Goal: Task Accomplishment & Management: Manage account settings

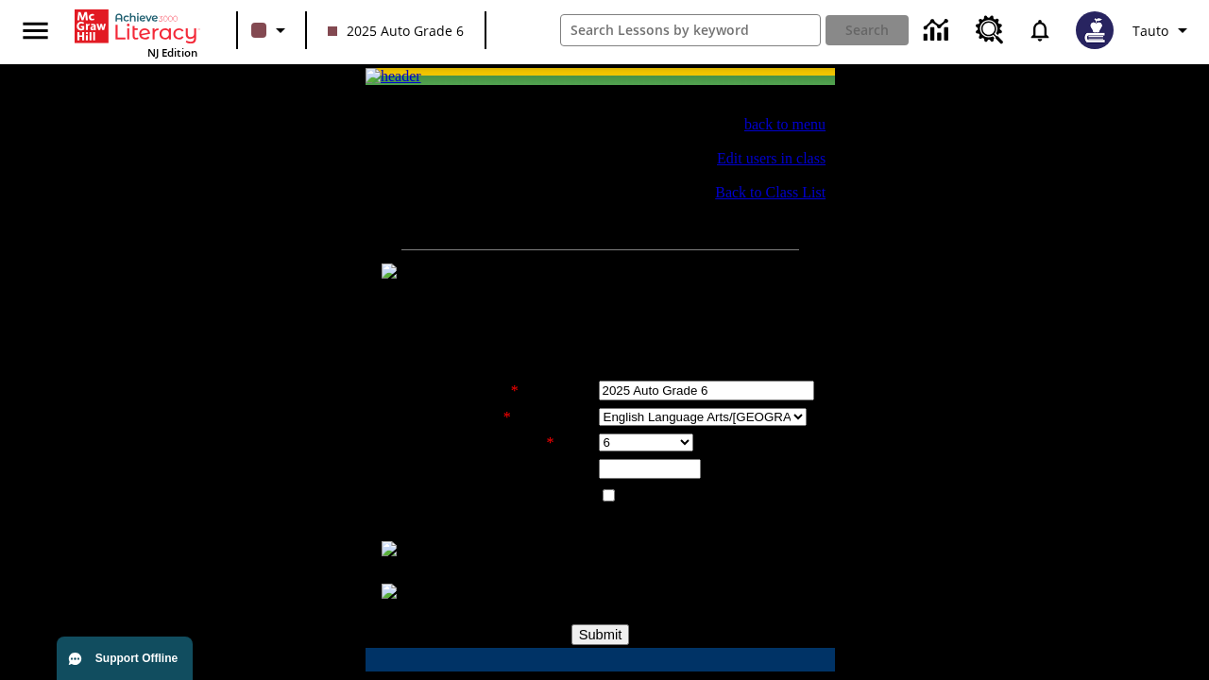
click at [611, 553] on div "Class Settings" at bounding box center [623, 557] width 391 height 17
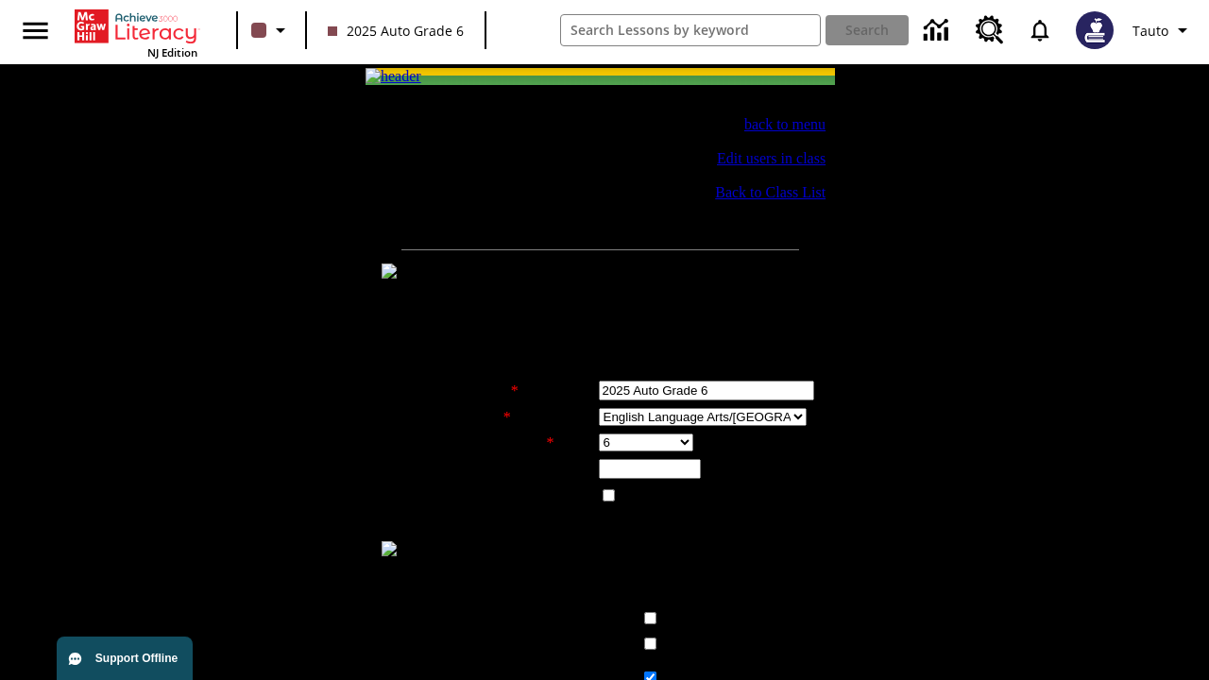
checkbox input "true"
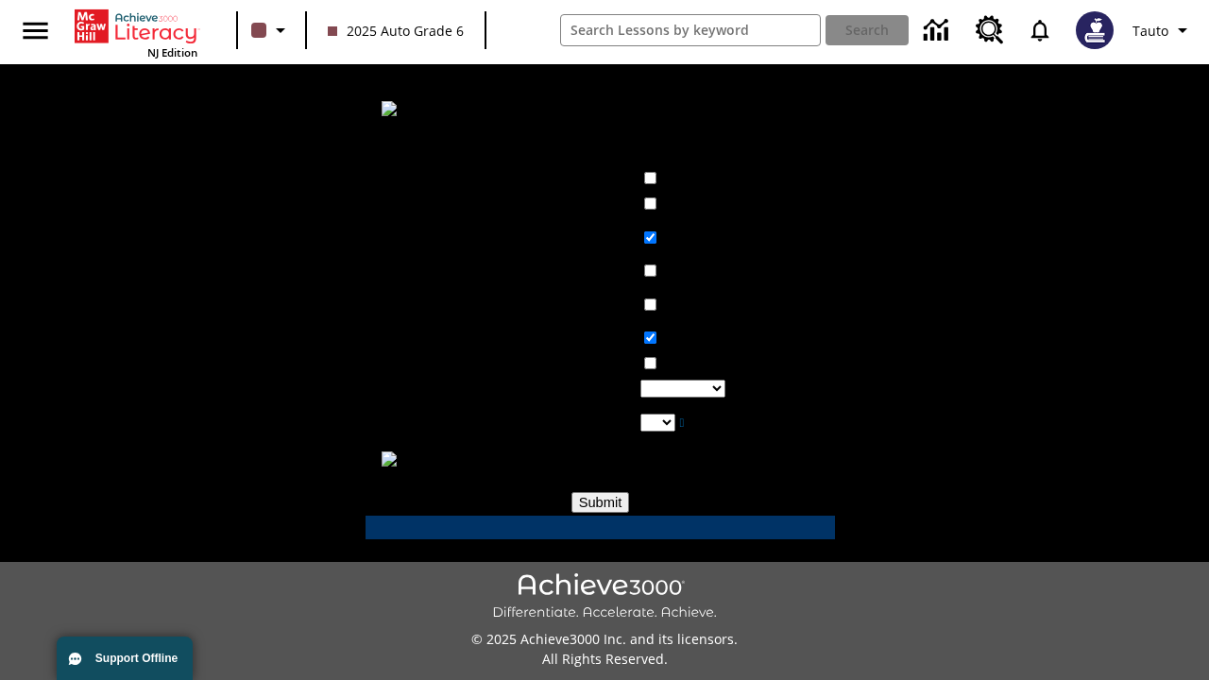
click at [601, 494] on input "Submit" at bounding box center [600, 502] width 59 height 21
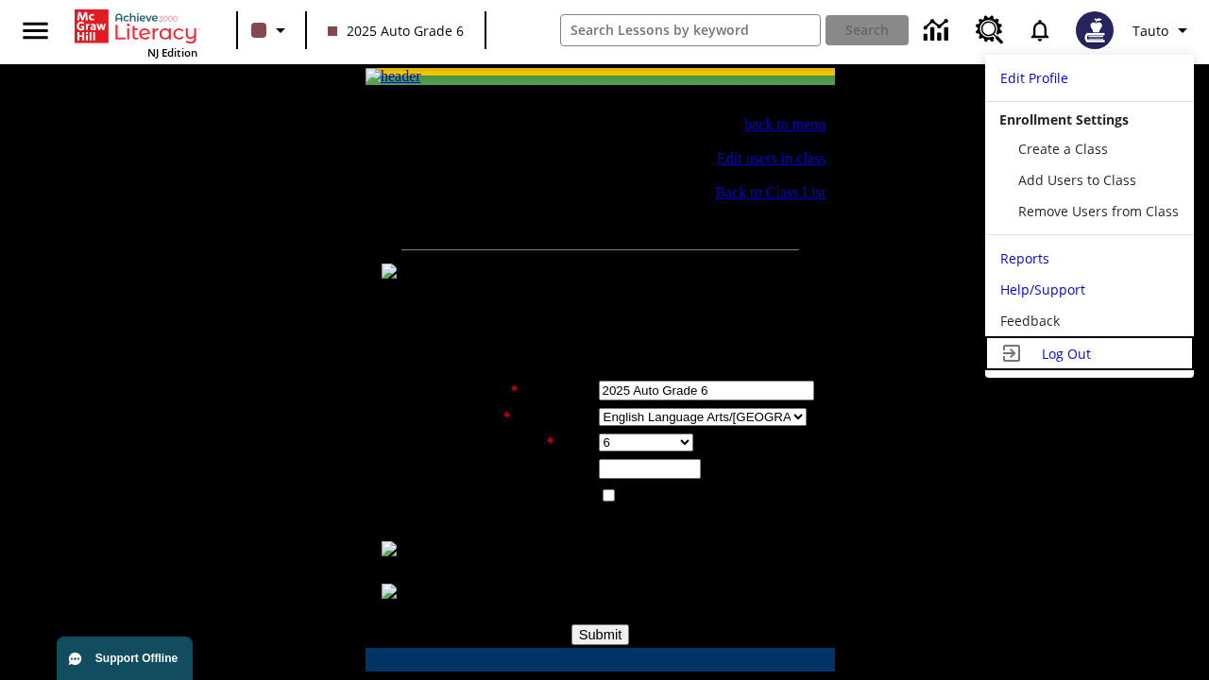
click at [1089, 353] on span "Log Out" at bounding box center [1066, 354] width 49 height 18
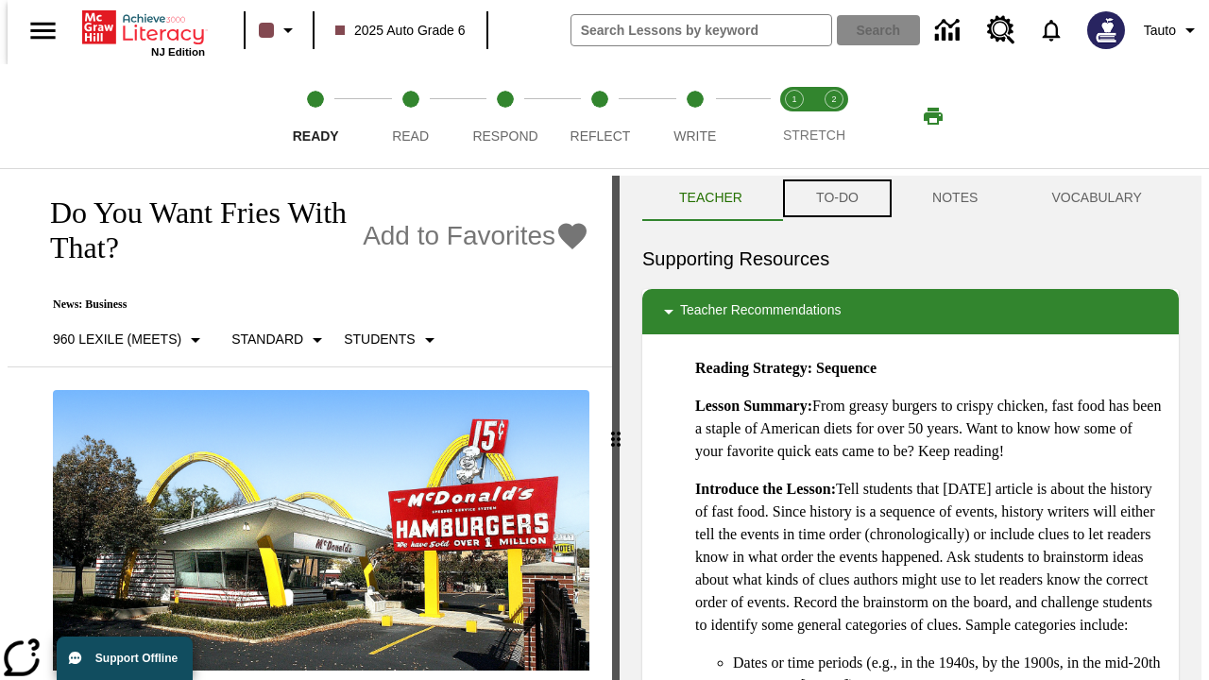
click at [836, 198] on button "TO-DO" at bounding box center [837, 198] width 116 height 45
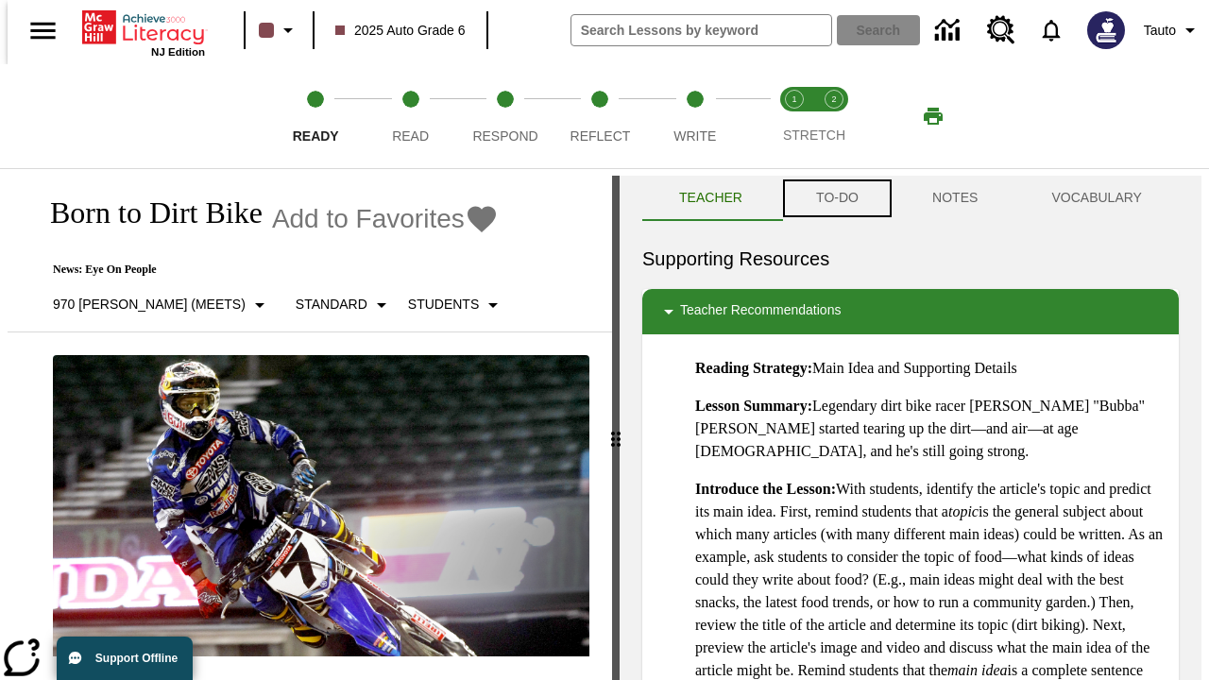
click at [836, 198] on button "TO-DO" at bounding box center [837, 198] width 116 height 45
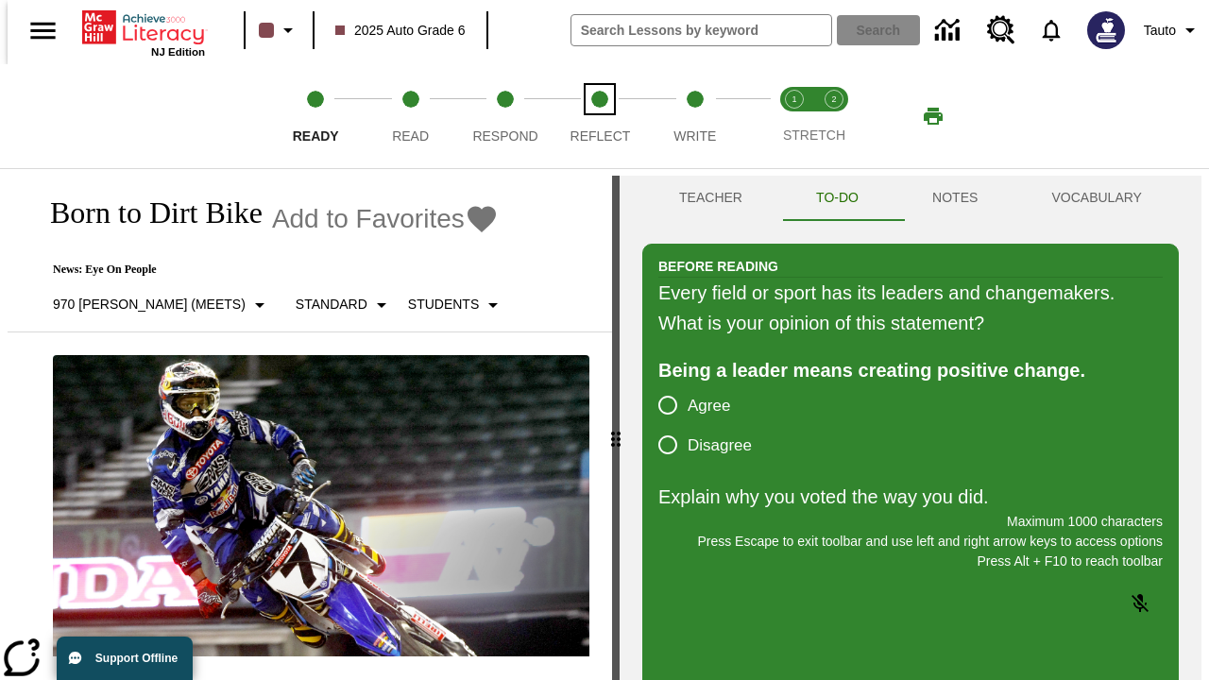
click at [600, 116] on span "Reflect" at bounding box center [600, 128] width 60 height 34
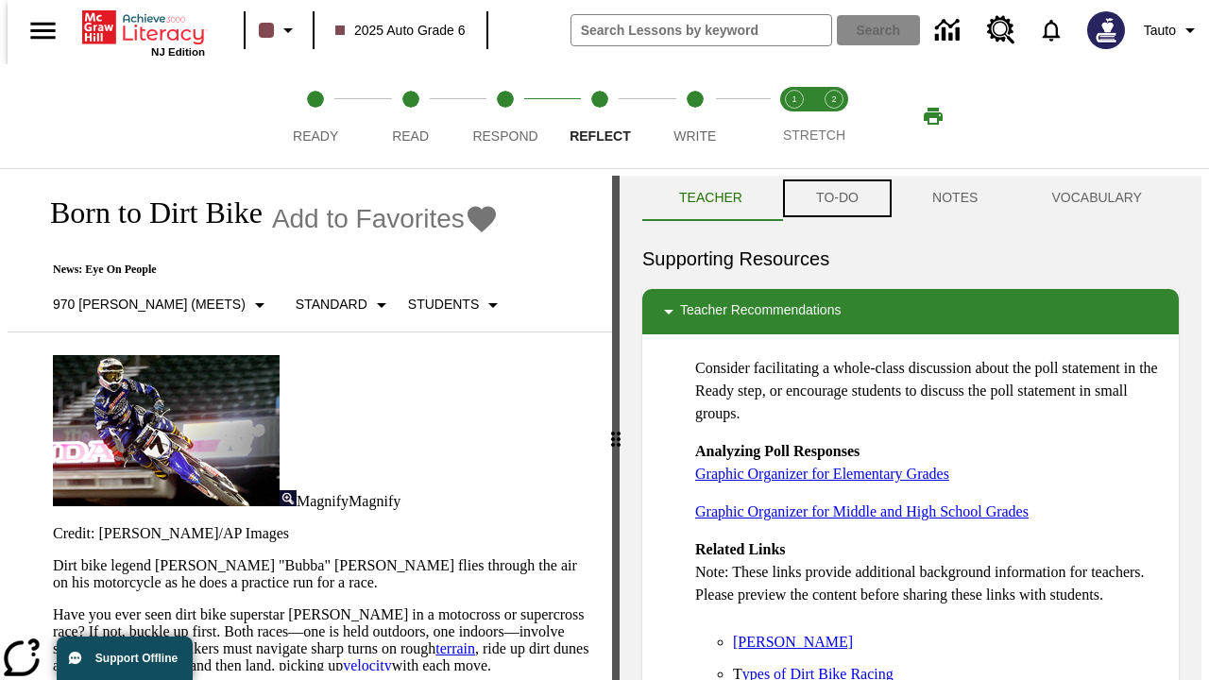
scroll to position [1, 0]
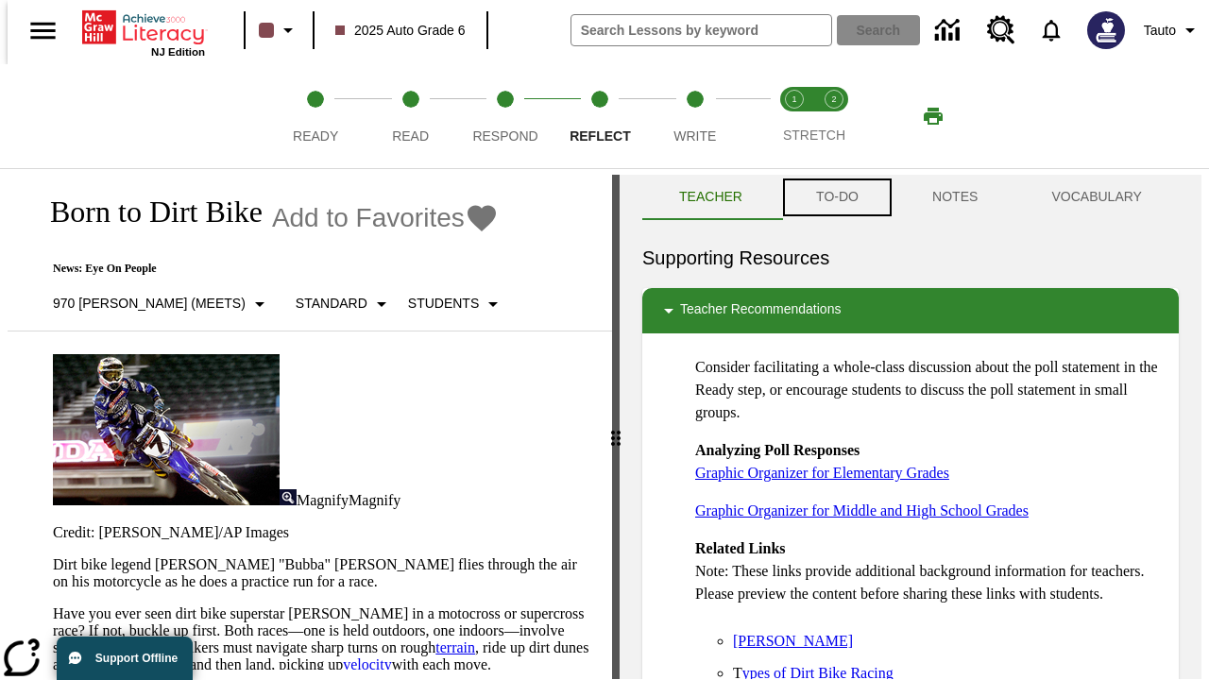
click at [836, 198] on button "TO-DO" at bounding box center [837, 197] width 116 height 45
